Goal: Find specific page/section: Find specific page/section

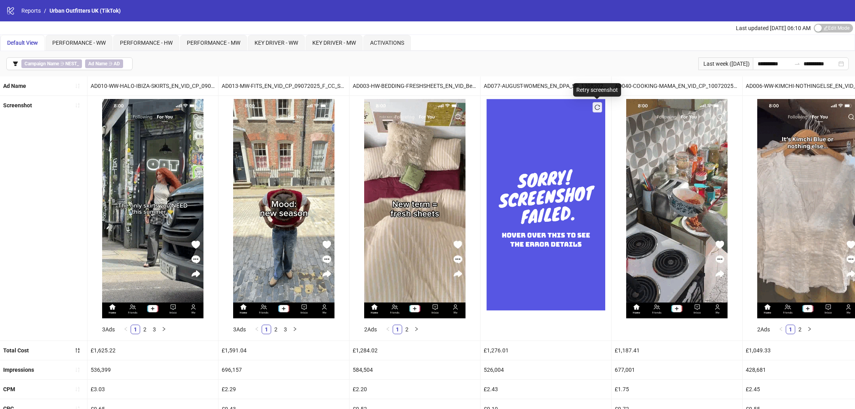
click at [598, 106] on icon "reload" at bounding box center [597, 107] width 6 height 6
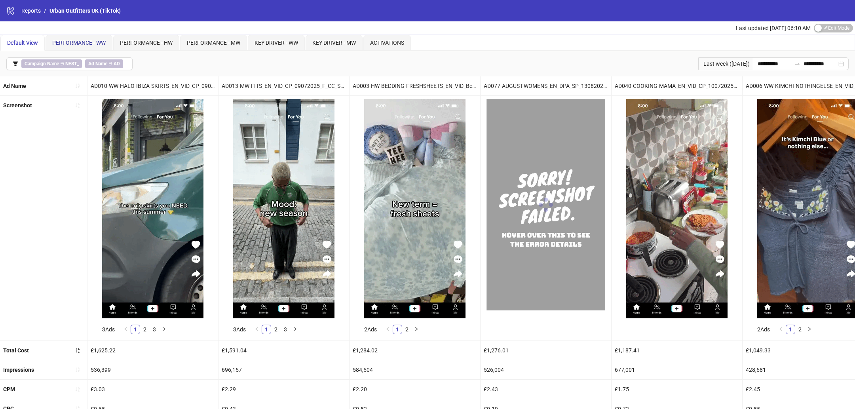
click at [85, 42] on span "PERFORMANCE - WW" at bounding box center [78, 43] width 53 height 6
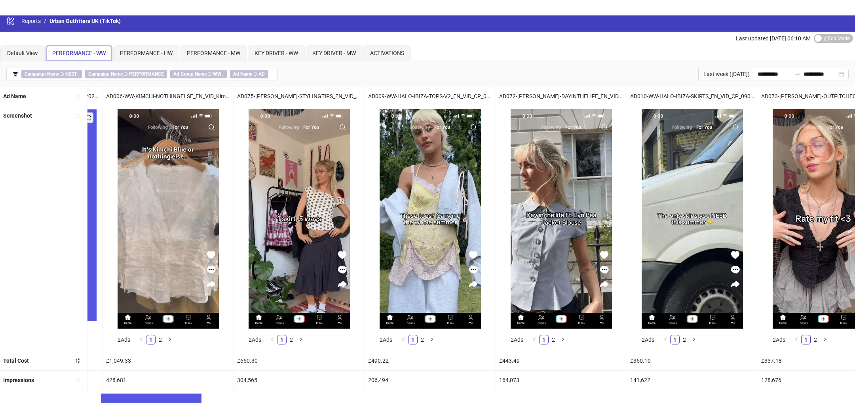
scroll to position [0, 125]
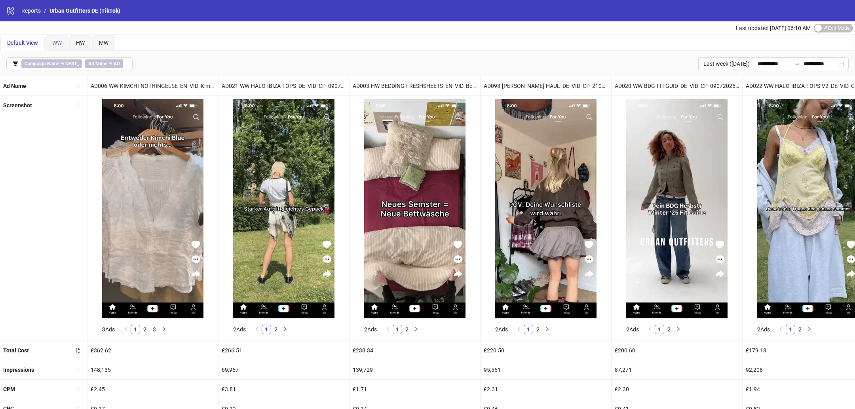
click at [61, 37] on div "WW" at bounding box center [57, 43] width 23 height 16
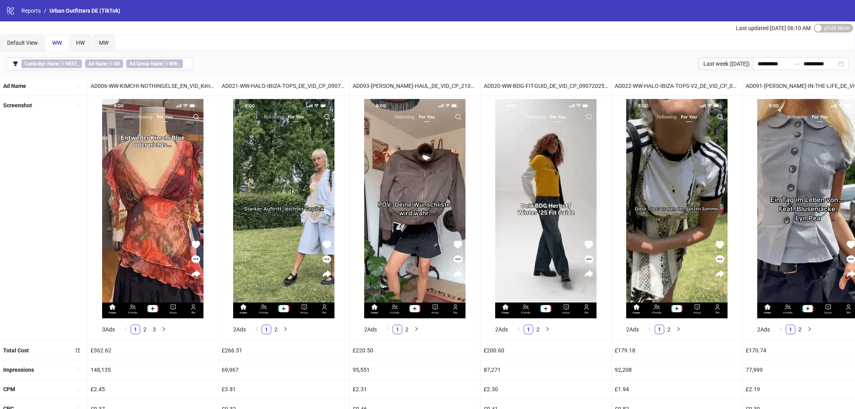
scroll to position [7, 0]
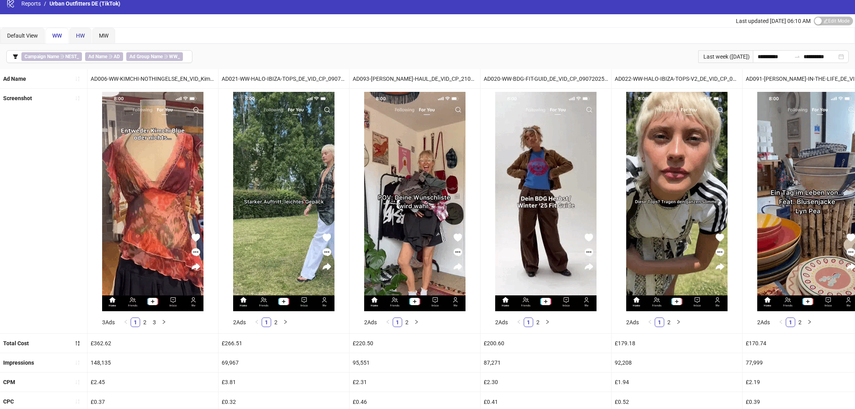
click at [79, 39] on div "HW" at bounding box center [80, 35] width 9 height 9
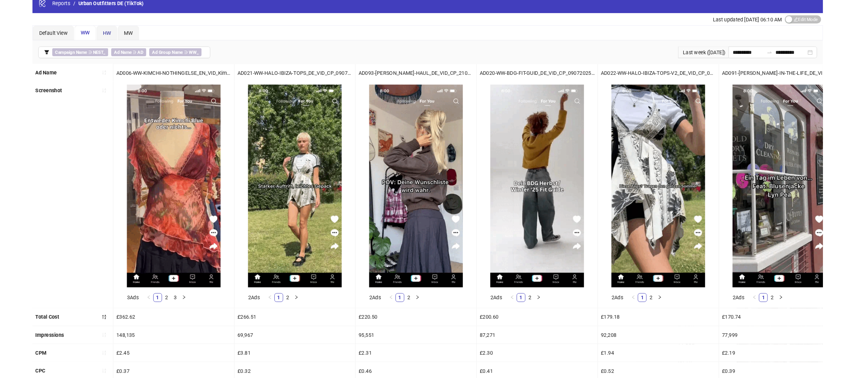
scroll to position [0, 0]
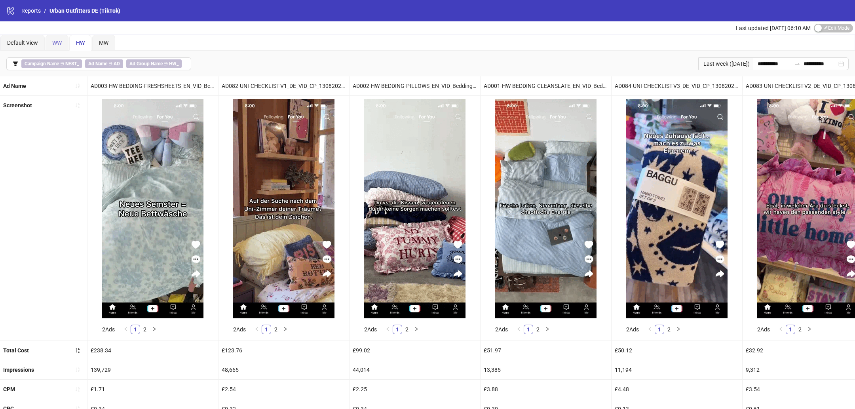
click at [62, 44] on div "WW" at bounding box center [57, 43] width 23 height 16
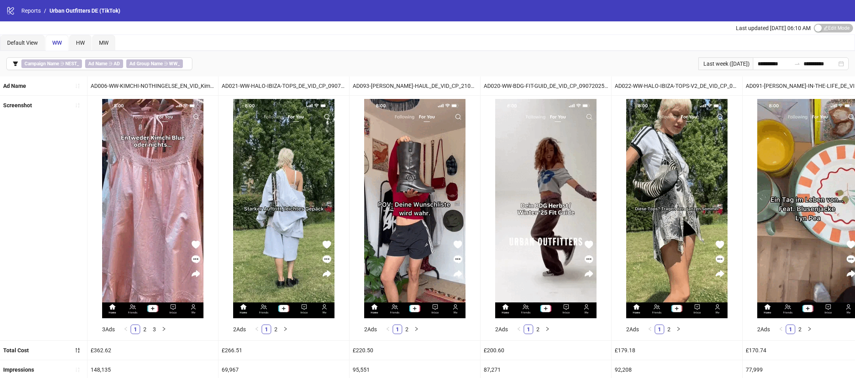
click at [261, 41] on div "Default View WW HW MW" at bounding box center [427, 43] width 854 height 16
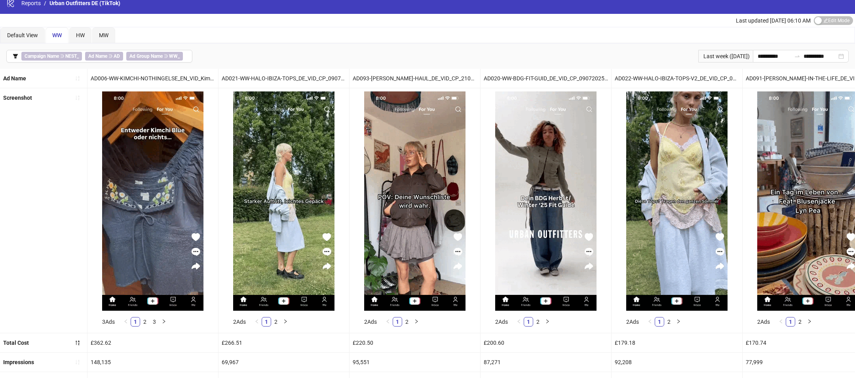
scroll to position [6, 0]
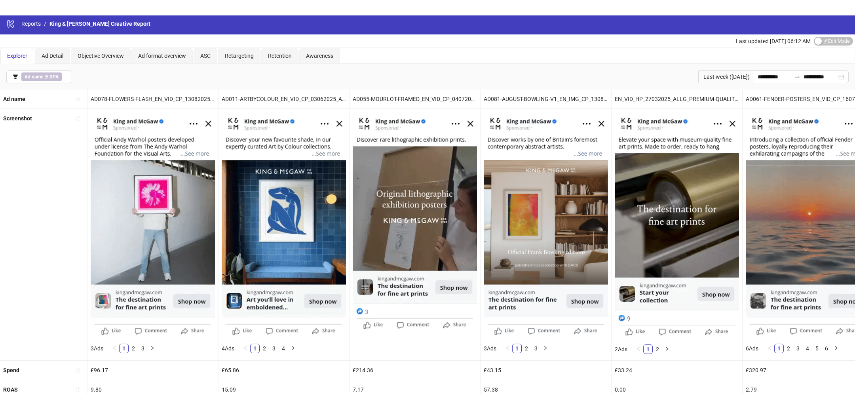
scroll to position [23, 0]
